Goal: Ask a question

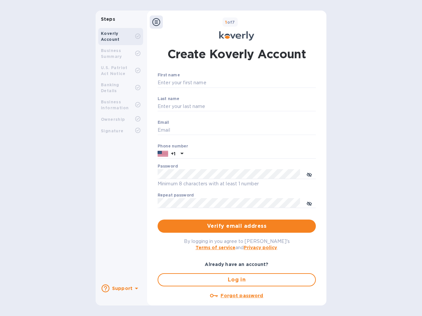
click at [120, 289] on b "Support" at bounding box center [122, 288] width 20 height 5
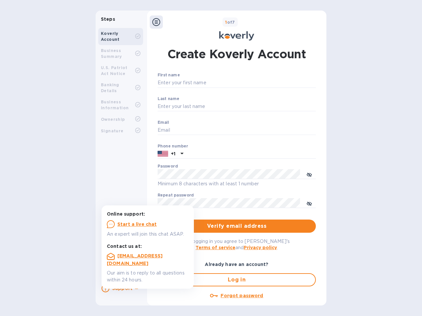
click at [105, 289] on icon at bounding box center [105, 289] width 8 height 8
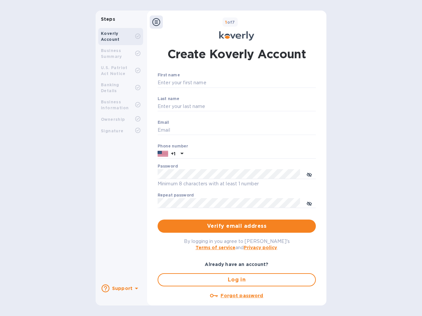
click at [135, 289] on icon at bounding box center [136, 289] width 3 height 2
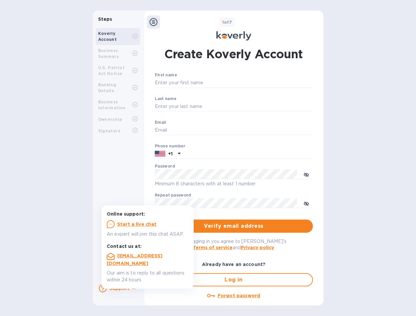
click at [156, 22] on icon at bounding box center [154, 22] width 8 height 8
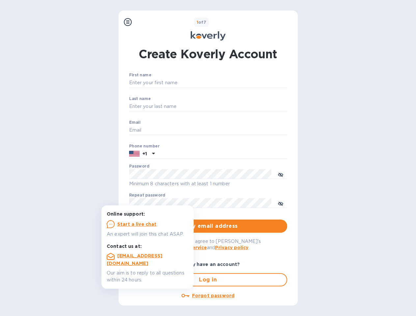
click at [235, 83] on input "First name" at bounding box center [208, 83] width 158 height 10
click at [235, 107] on input "Last name" at bounding box center [208, 107] width 158 height 10
click at [235, 130] on input "Email" at bounding box center [208, 131] width 158 height 10
click at [235, 154] on input "text" at bounding box center [222, 154] width 130 height 10
click at [170, 154] on input "text" at bounding box center [222, 154] width 130 height 10
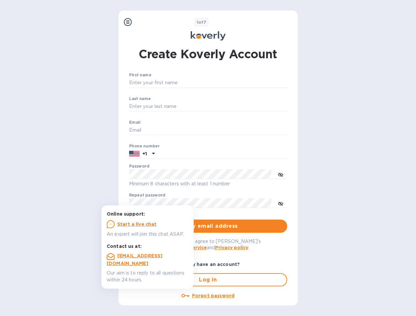
click at [181, 154] on input "text" at bounding box center [222, 154] width 130 height 10
